Goal: Transaction & Acquisition: Download file/media

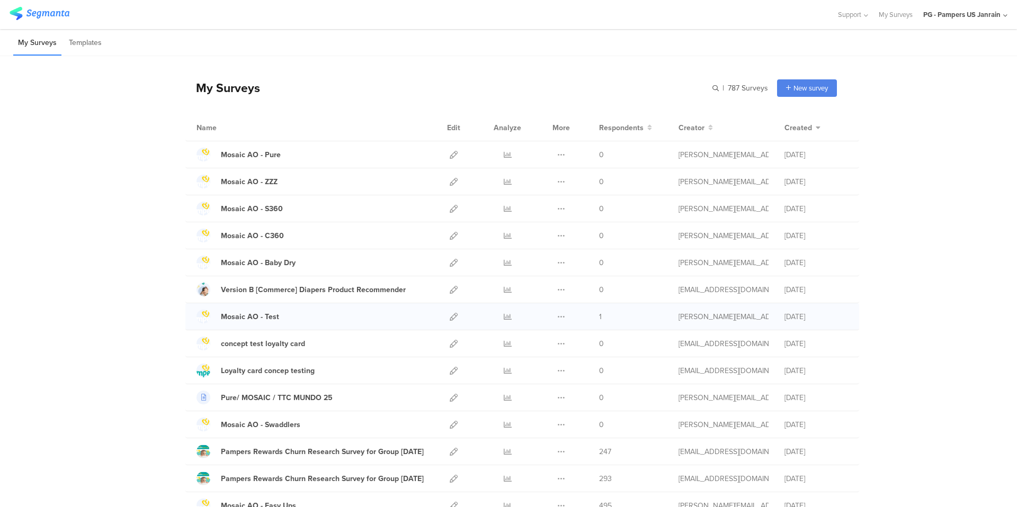
scroll to position [152, 0]
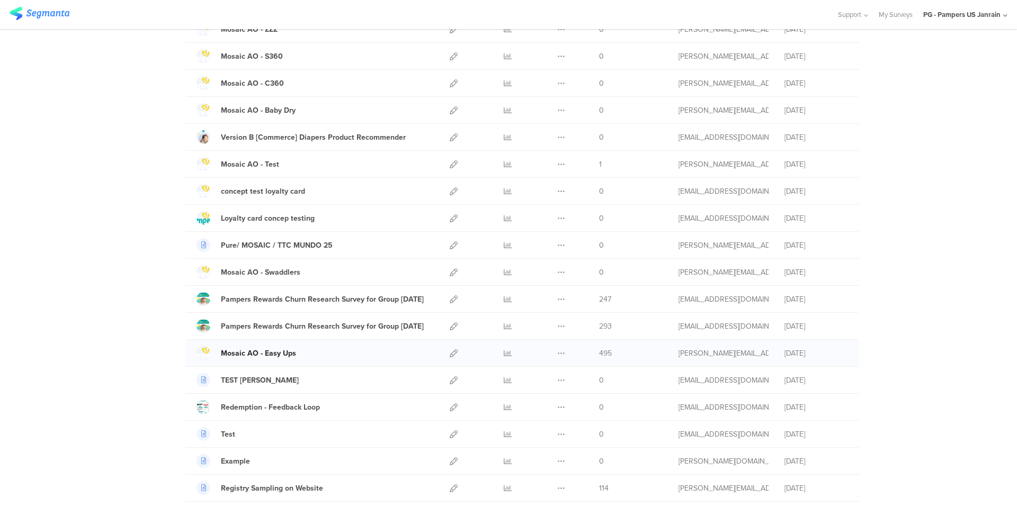
click at [252, 352] on div "Mosaic AO - Easy Ups" at bounding box center [258, 353] width 75 height 11
click at [504, 353] on icon at bounding box center [508, 353] width 8 height 8
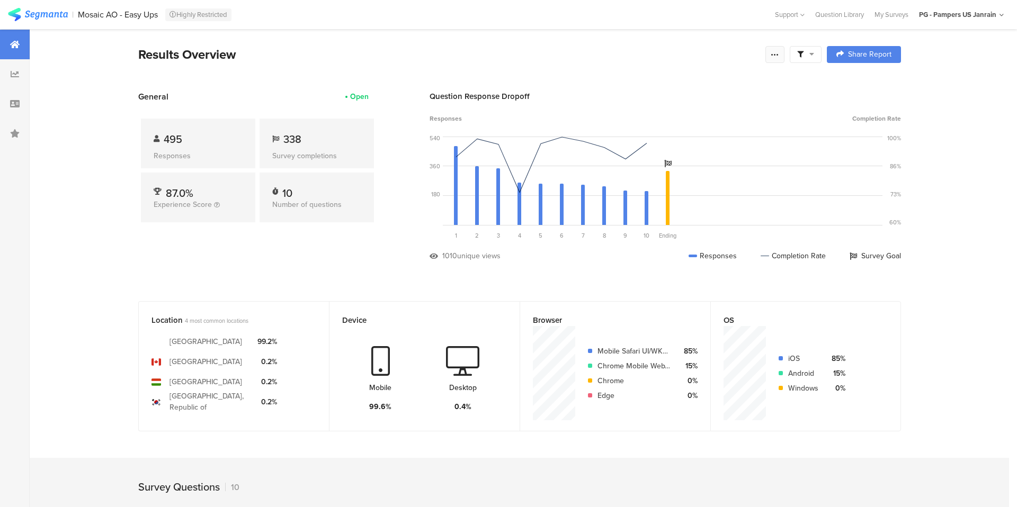
click at [771, 55] on icon at bounding box center [774, 54] width 8 height 8
click at [648, 163] on span "Export Results" at bounding box center [660, 161] width 48 height 11
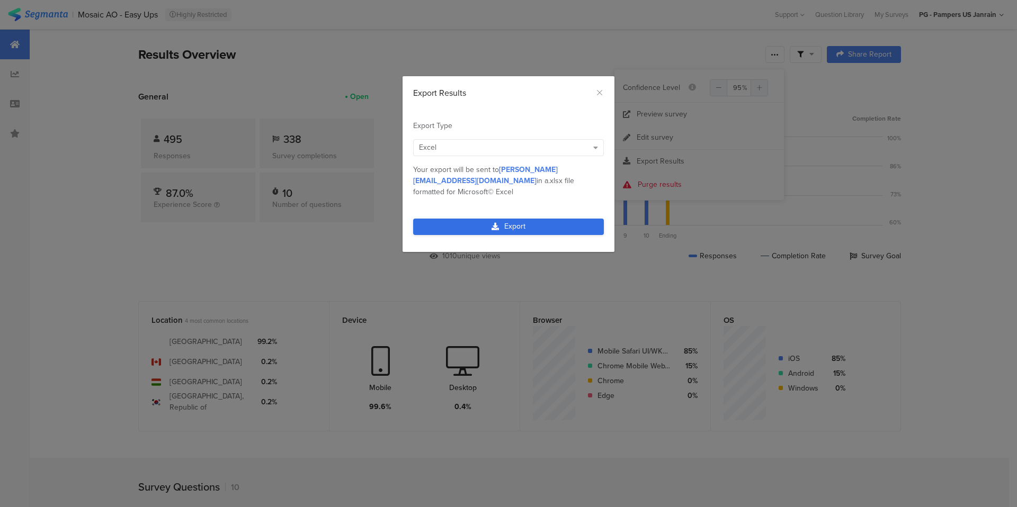
click at [487, 219] on link "Export" at bounding box center [508, 227] width 191 height 16
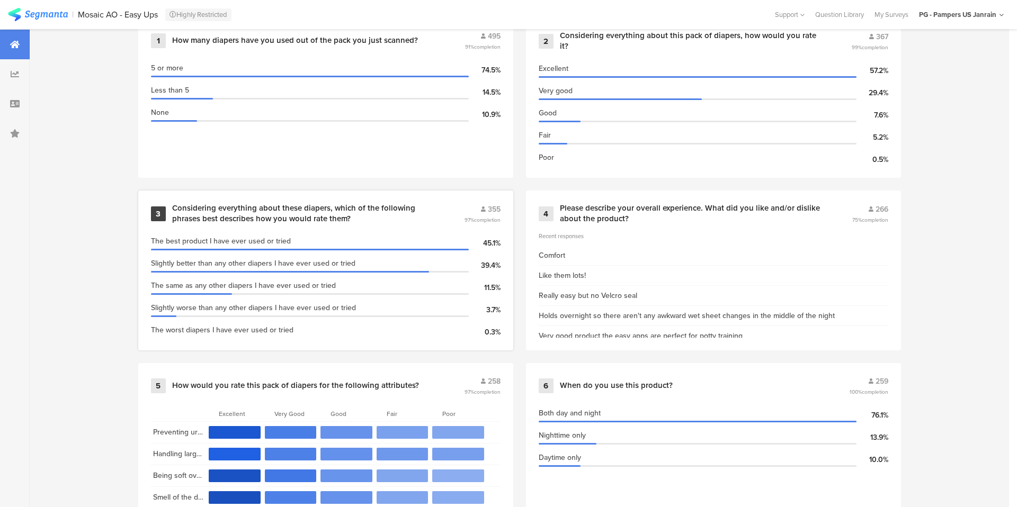
scroll to position [872, 0]
